Goal: Browse casually: Explore the website without a specific task or goal

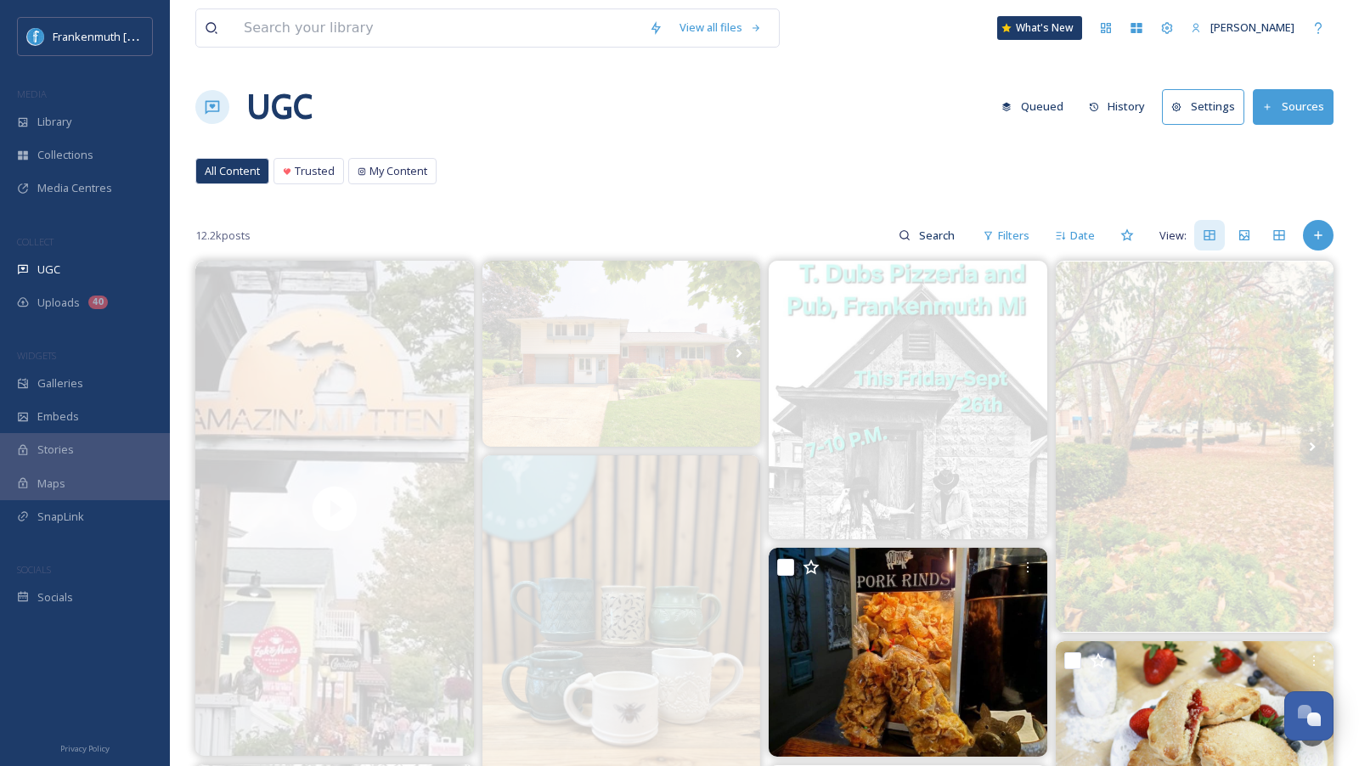
scroll to position [703, 0]
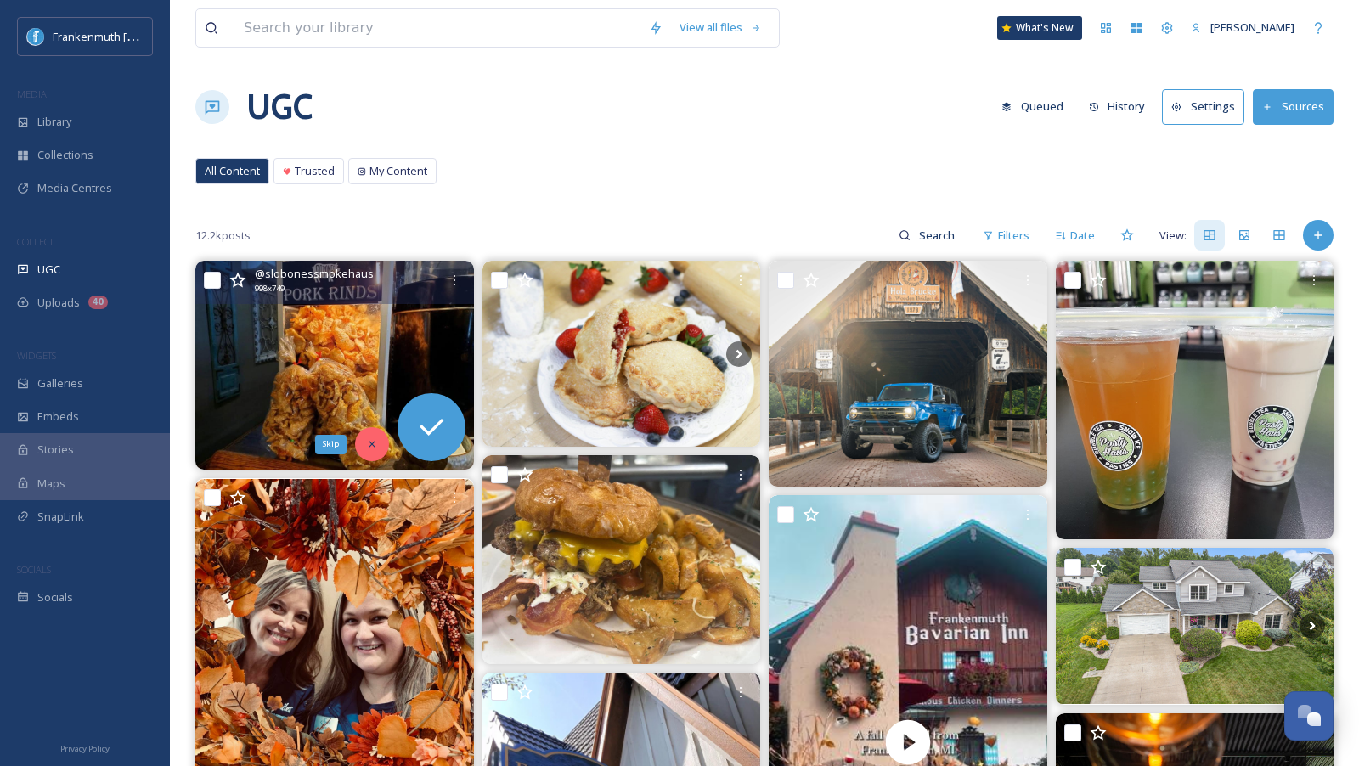
click at [369, 431] on div "Skip" at bounding box center [372, 444] width 34 height 34
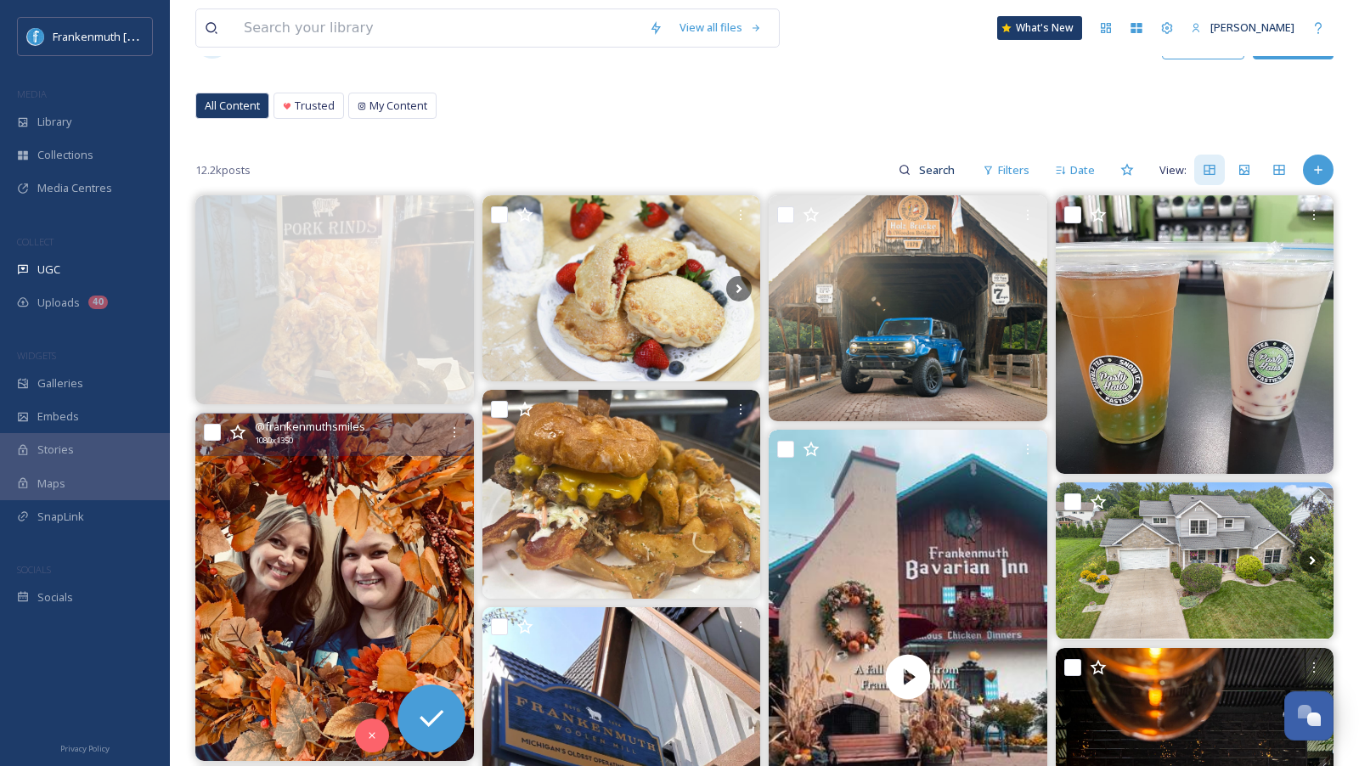
scroll to position [75, 0]
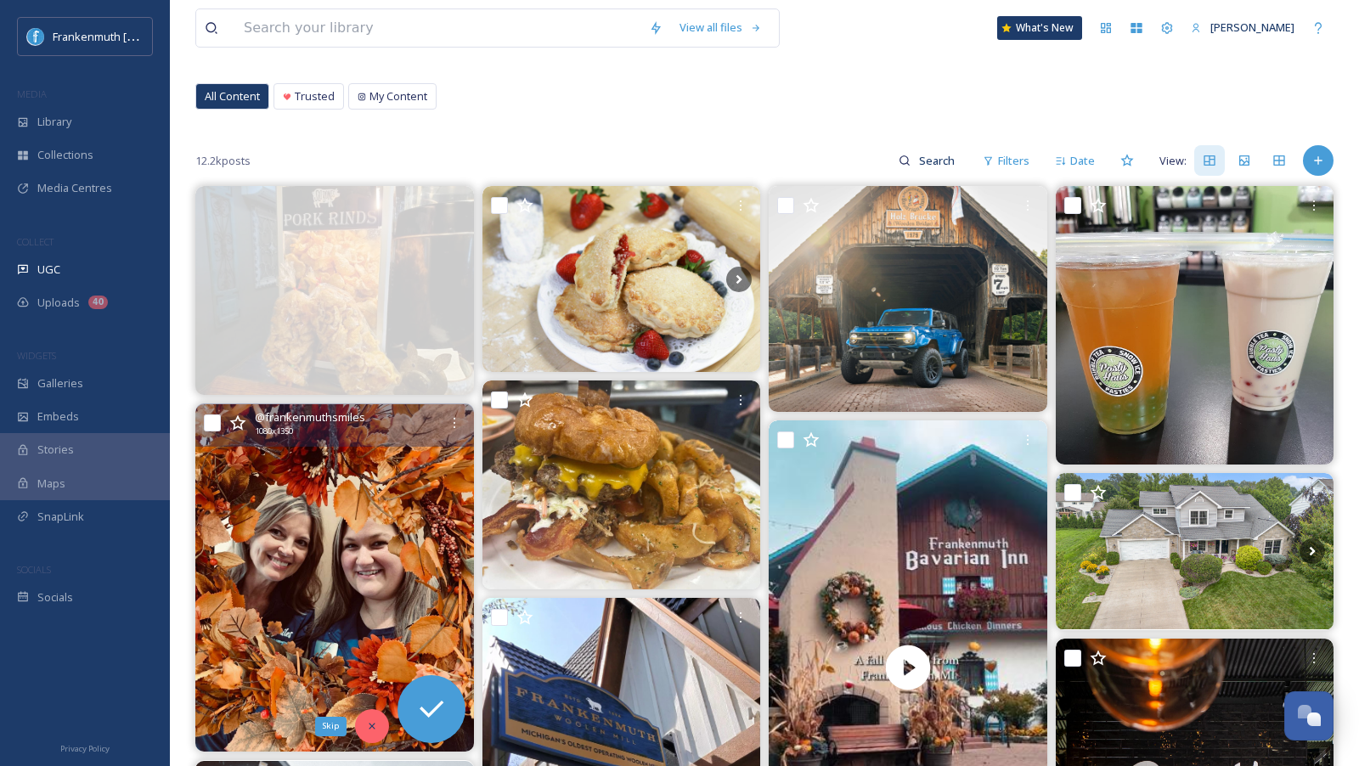
click at [371, 726] on icon at bounding box center [372, 726] width 12 height 12
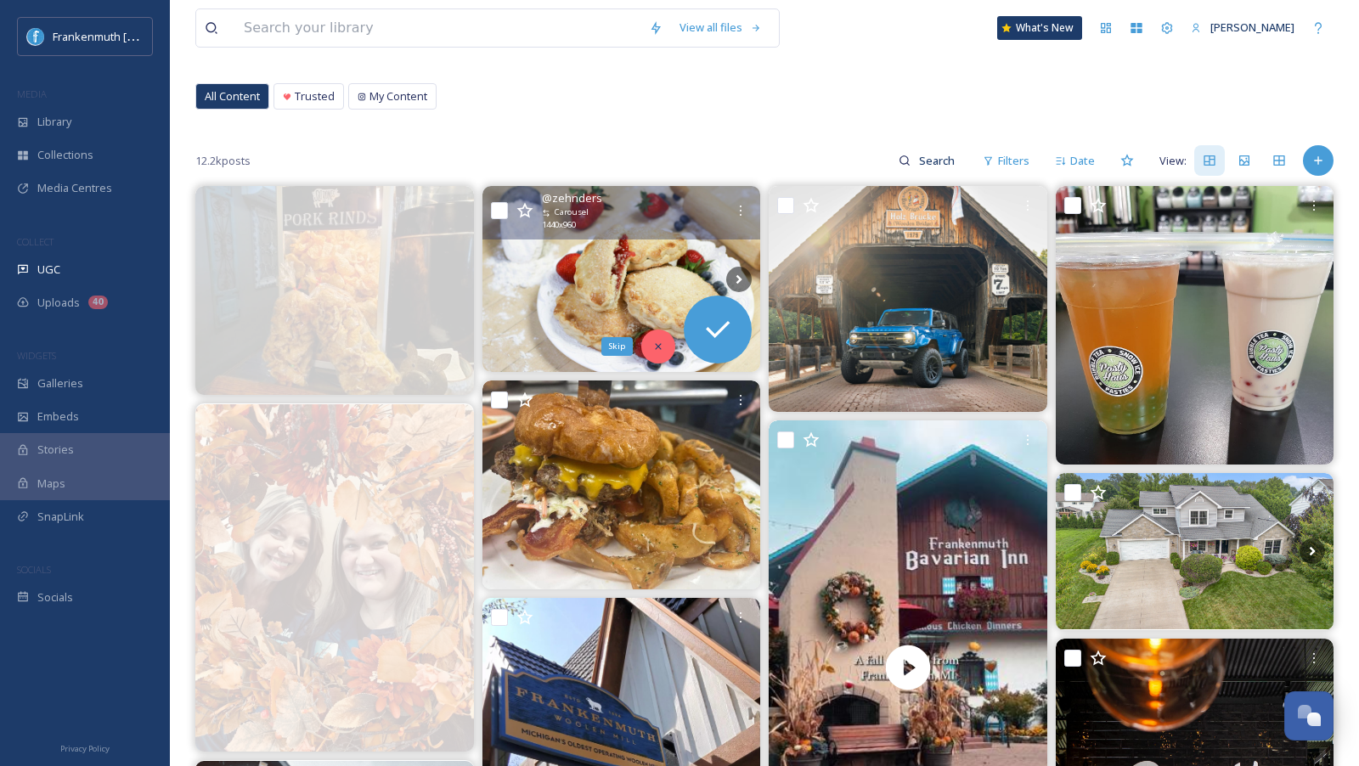
click at [656, 349] on icon at bounding box center [658, 347] width 12 height 12
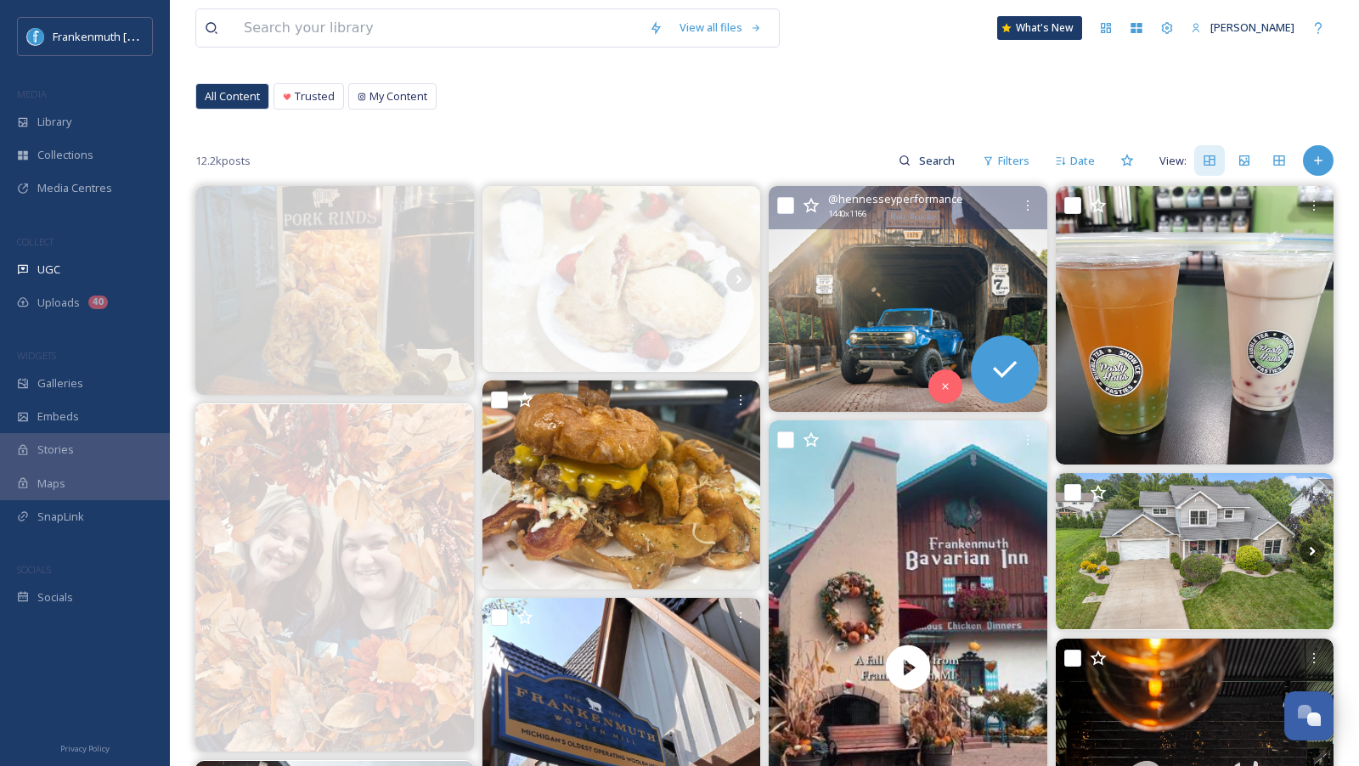
click at [953, 283] on img at bounding box center [907, 298] width 279 height 225
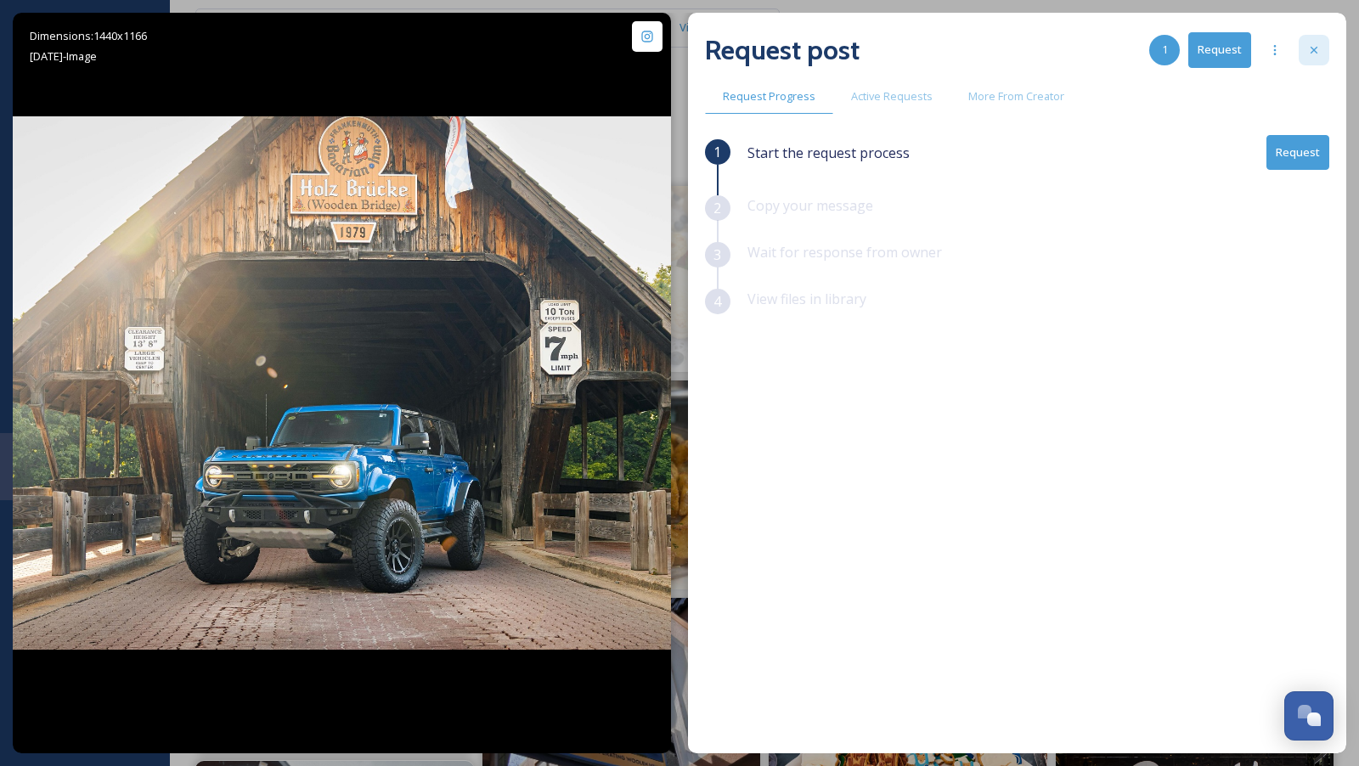
click at [1328, 48] on div at bounding box center [1313, 50] width 31 height 31
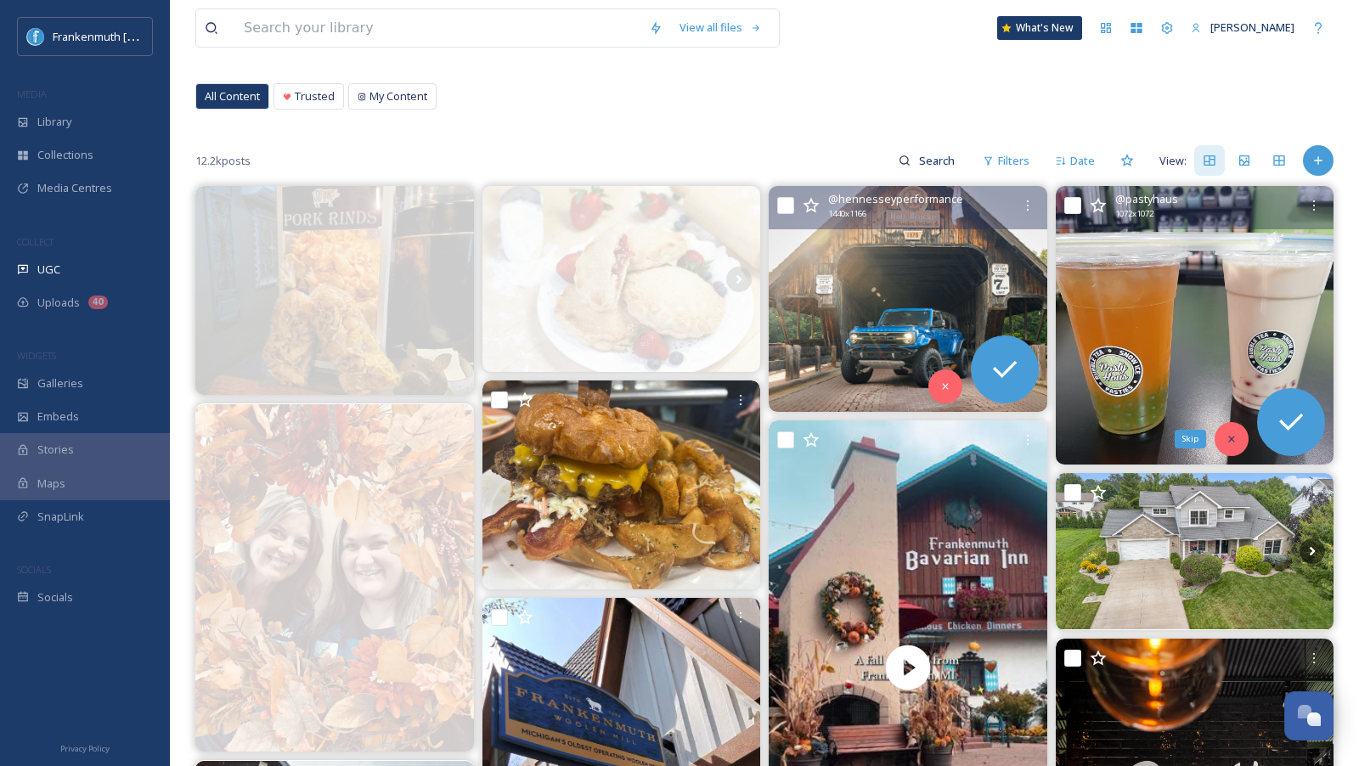
click at [1224, 442] on div "Skip" at bounding box center [1231, 439] width 34 height 34
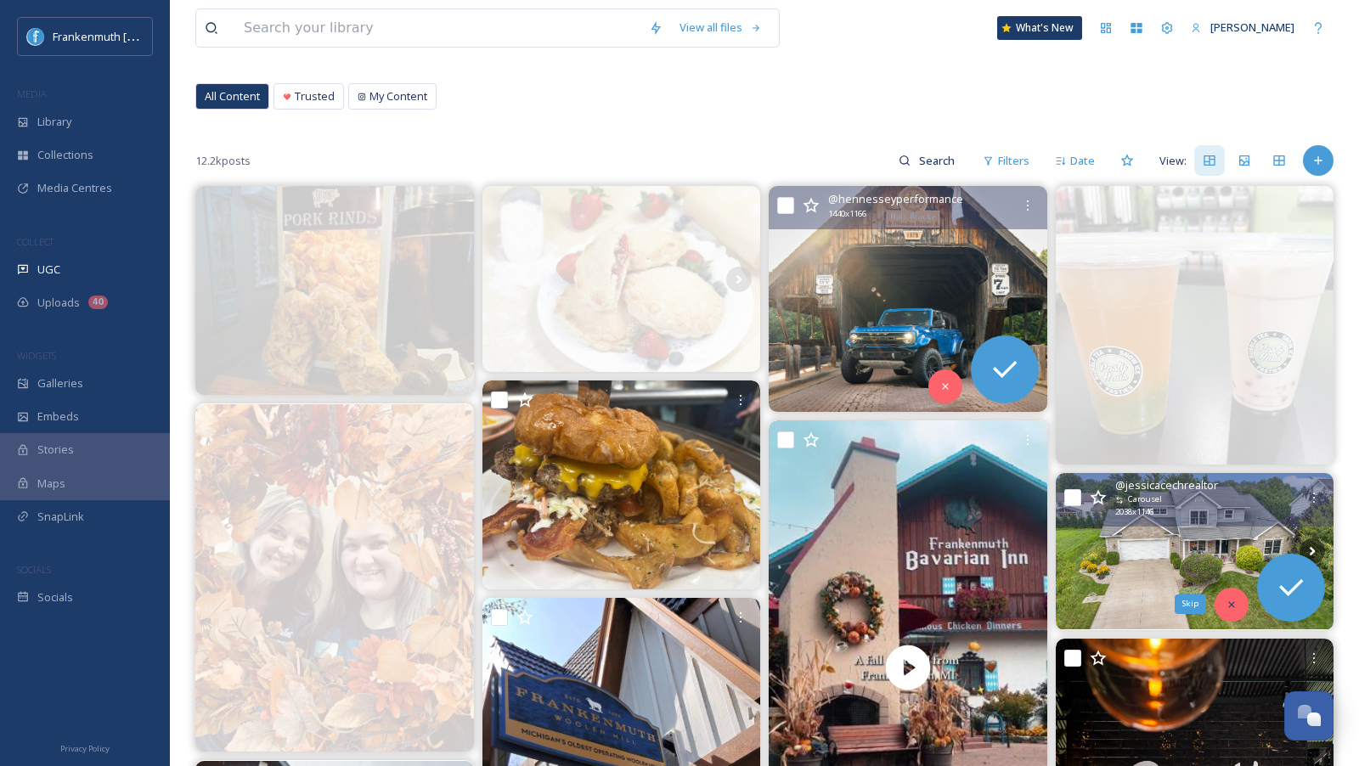
click at [1222, 601] on div "Skip" at bounding box center [1231, 605] width 34 height 34
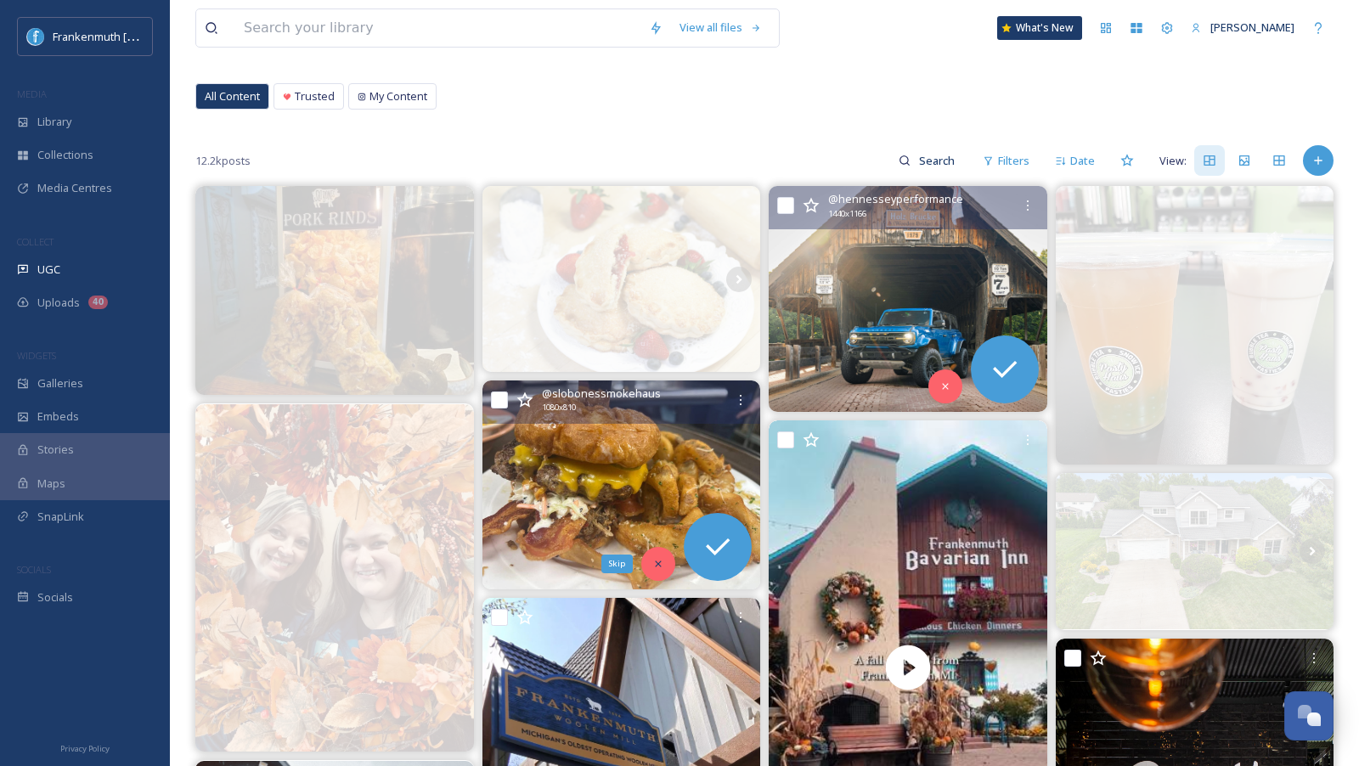
click at [653, 553] on div "Skip" at bounding box center [658, 564] width 34 height 34
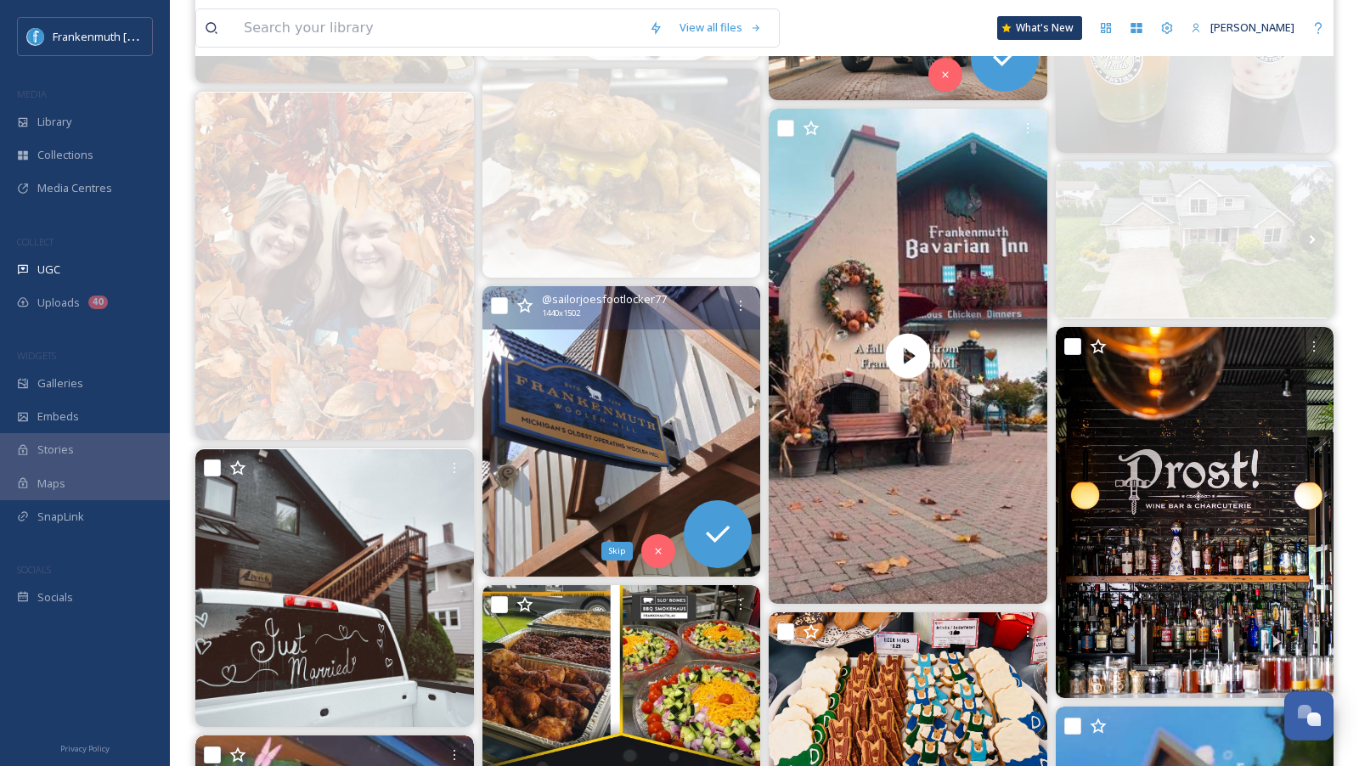
scroll to position [387, 0]
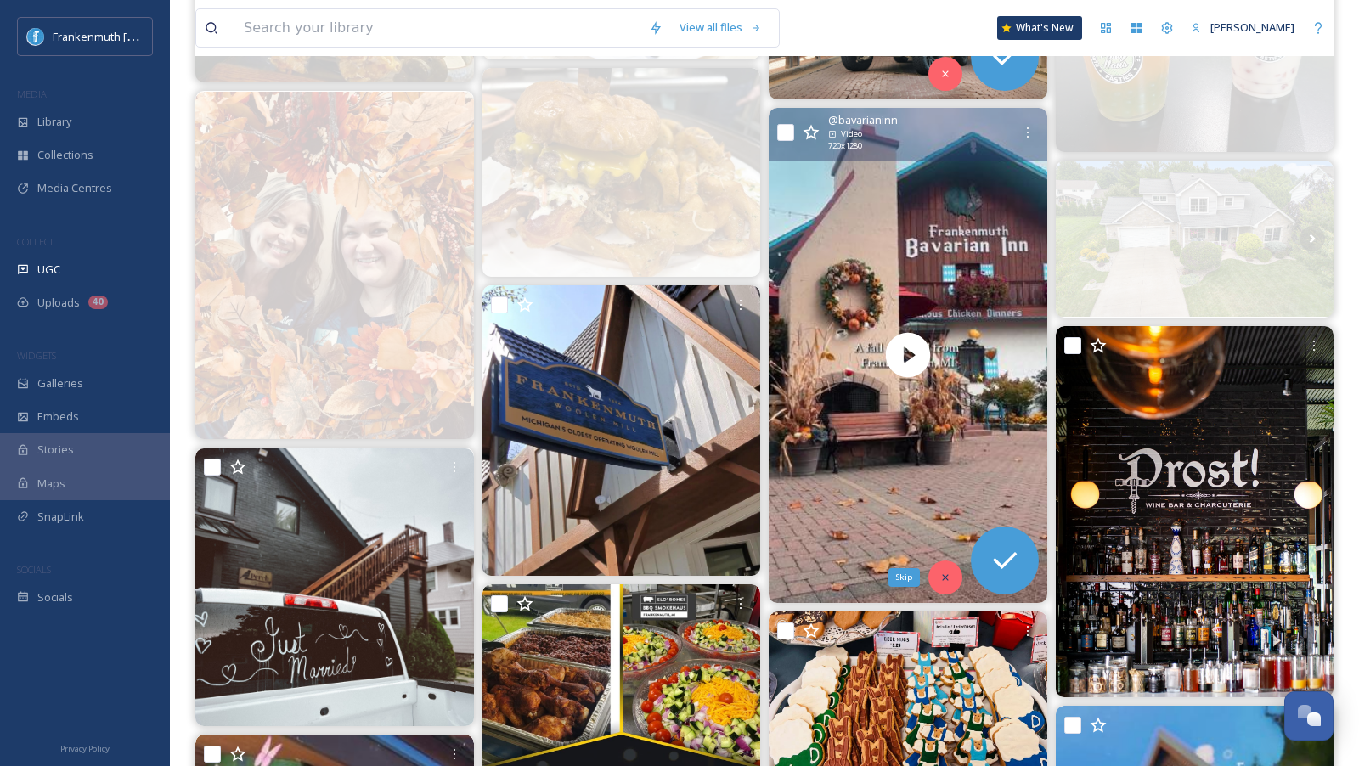
click at [948, 567] on div "Skip" at bounding box center [945, 577] width 34 height 34
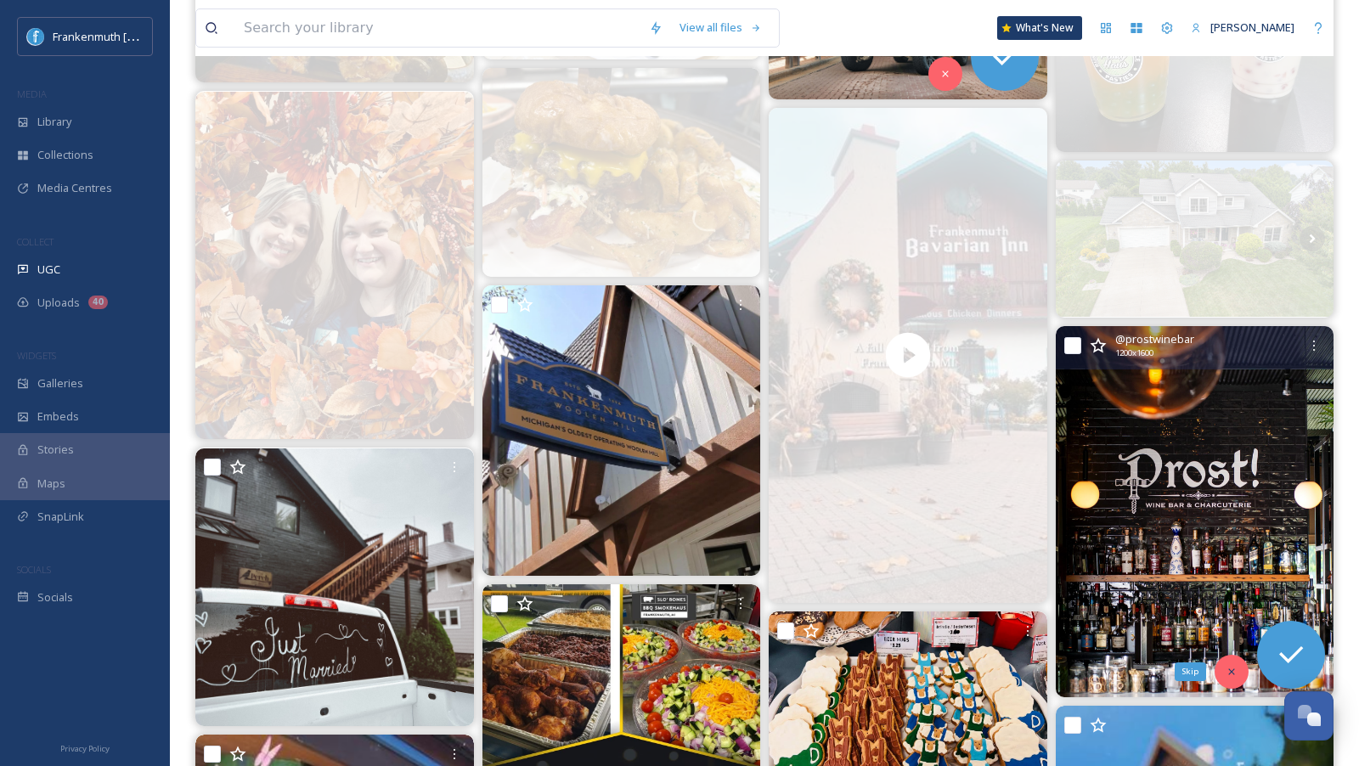
click at [1227, 683] on div "Skip" at bounding box center [1231, 672] width 34 height 34
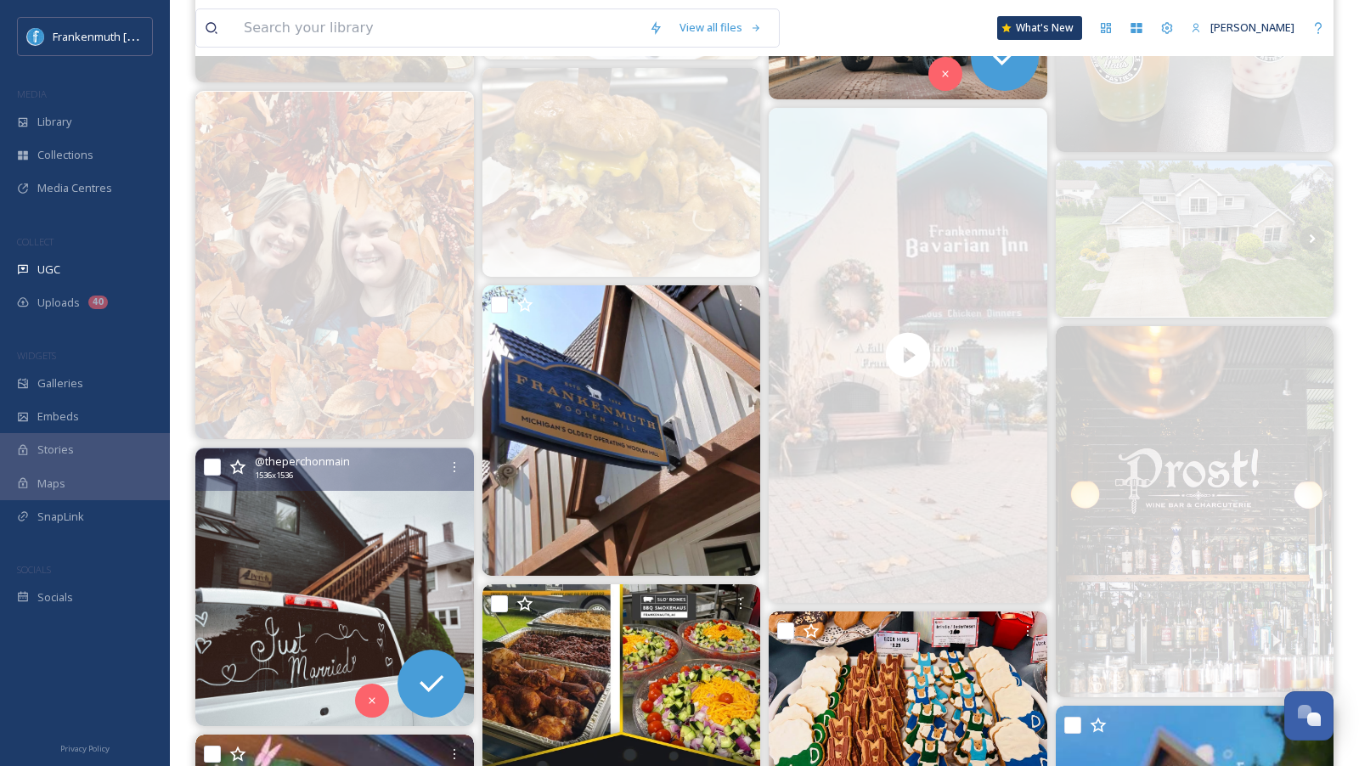
scroll to position [566, 0]
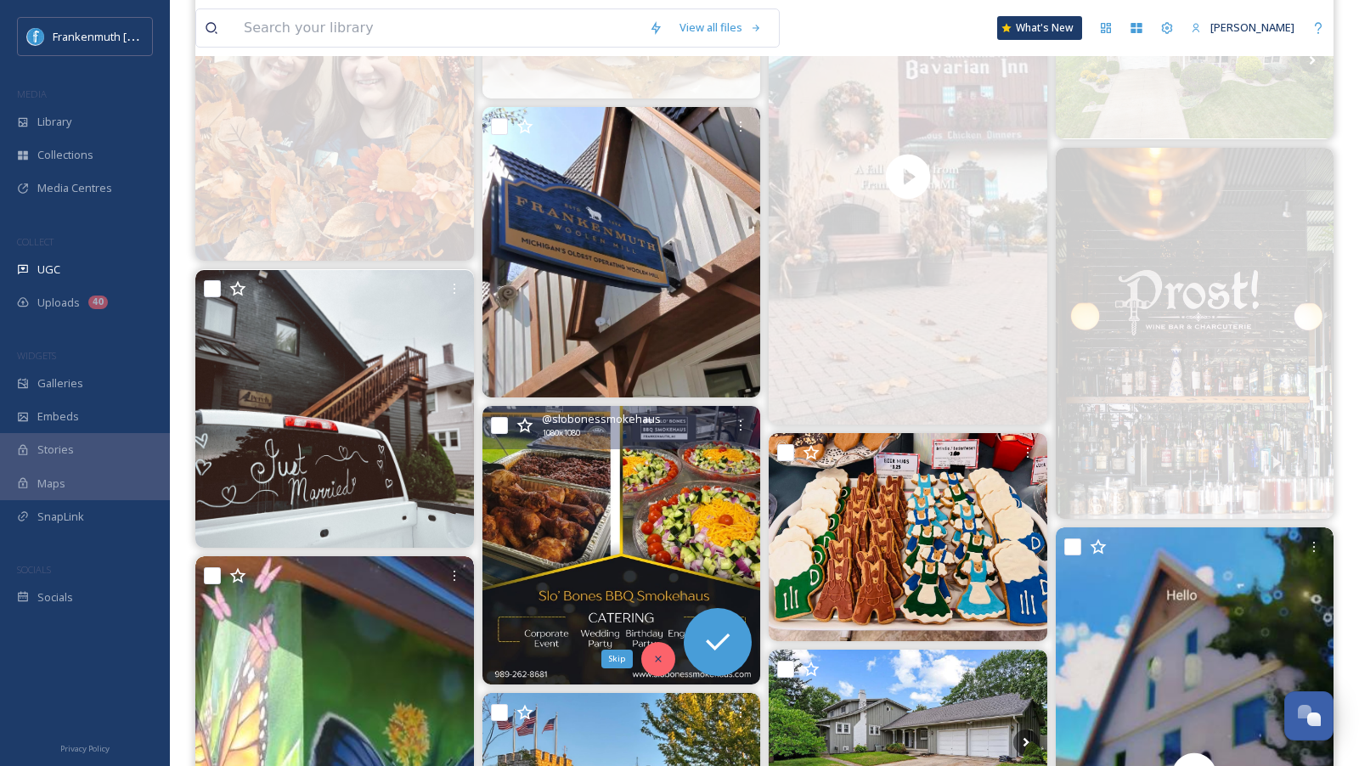
click at [664, 654] on div "Skip" at bounding box center [658, 659] width 34 height 34
